Goal: Navigation & Orientation: Go to known website

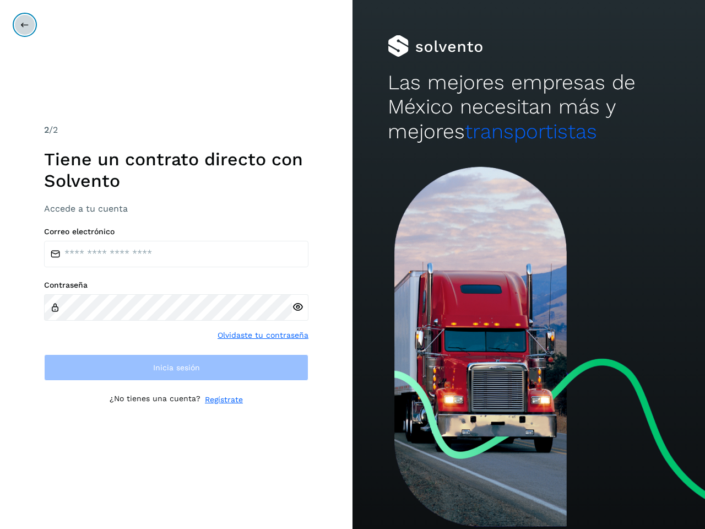
click at [25, 25] on icon at bounding box center [24, 24] width 9 height 9
click at [298, 307] on icon at bounding box center [298, 307] width 12 height 12
click at [263, 335] on link "Olvidaste tu contraseña" at bounding box center [263, 336] width 91 height 12
click at [224, 399] on link "Regístrate" at bounding box center [224, 400] width 38 height 12
